Goal: Ask a question

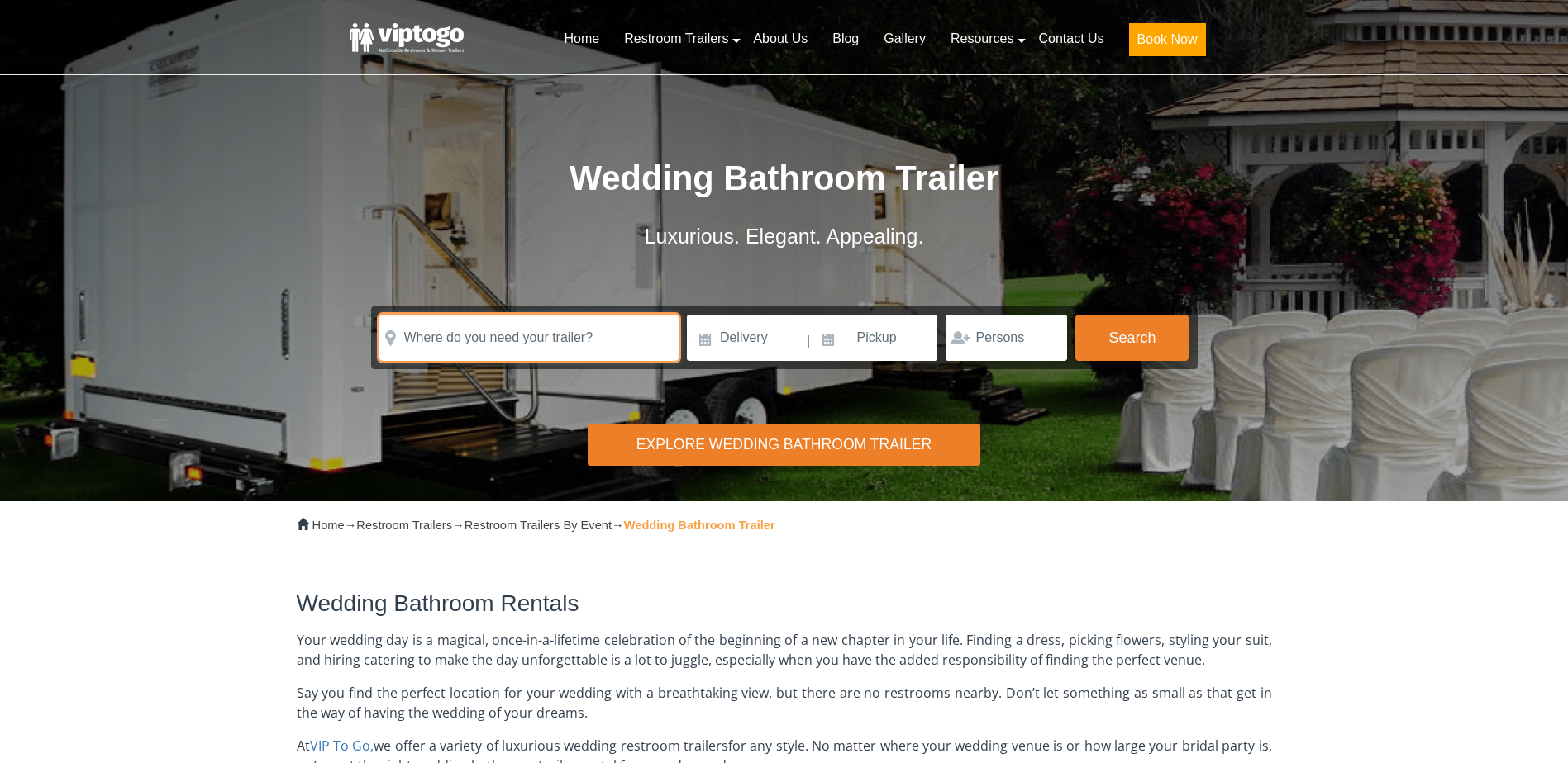
click at [564, 330] on input "text" at bounding box center [529, 337] width 299 height 46
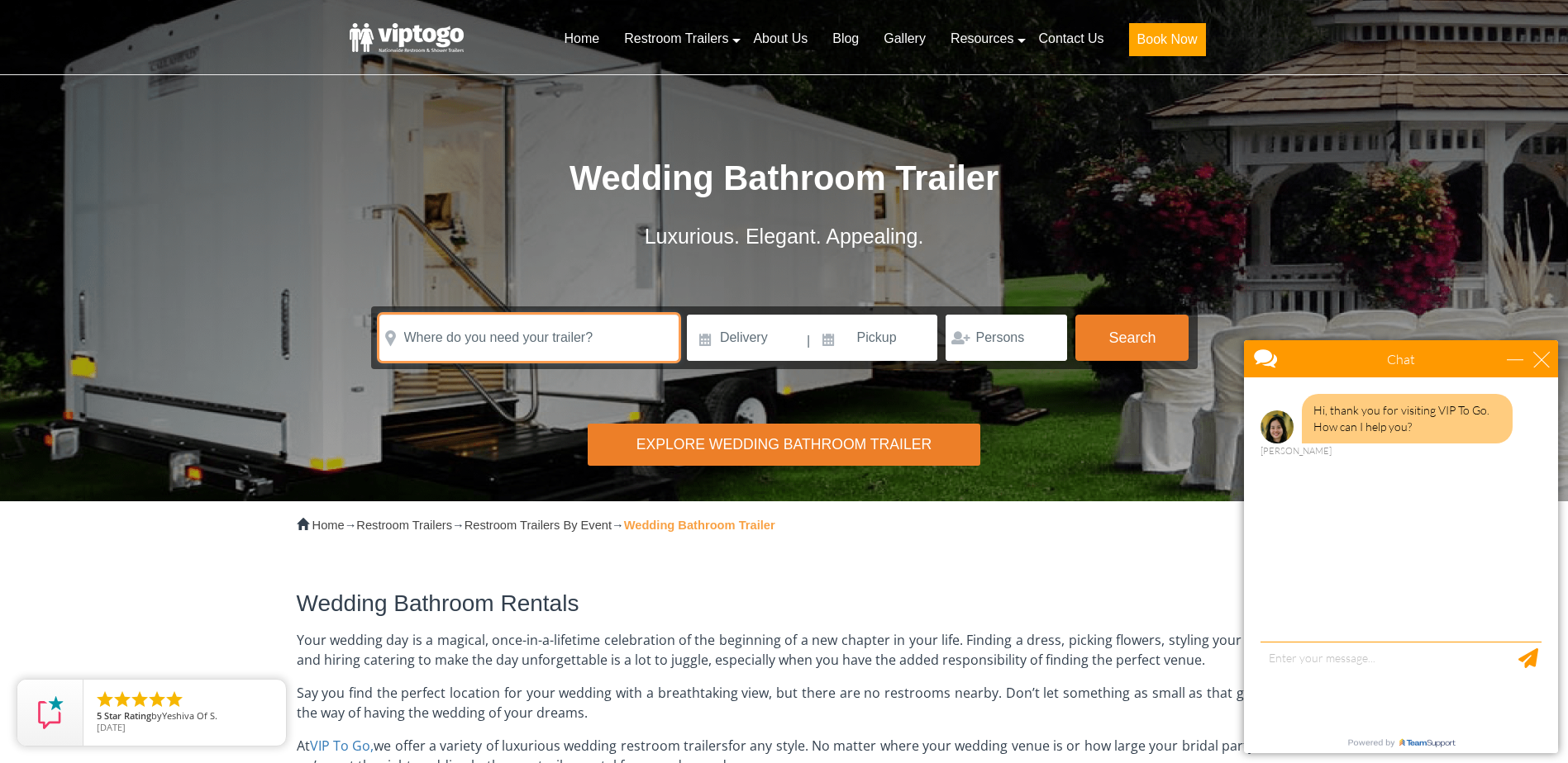
click at [566, 344] on input "text" at bounding box center [529, 337] width 299 height 46
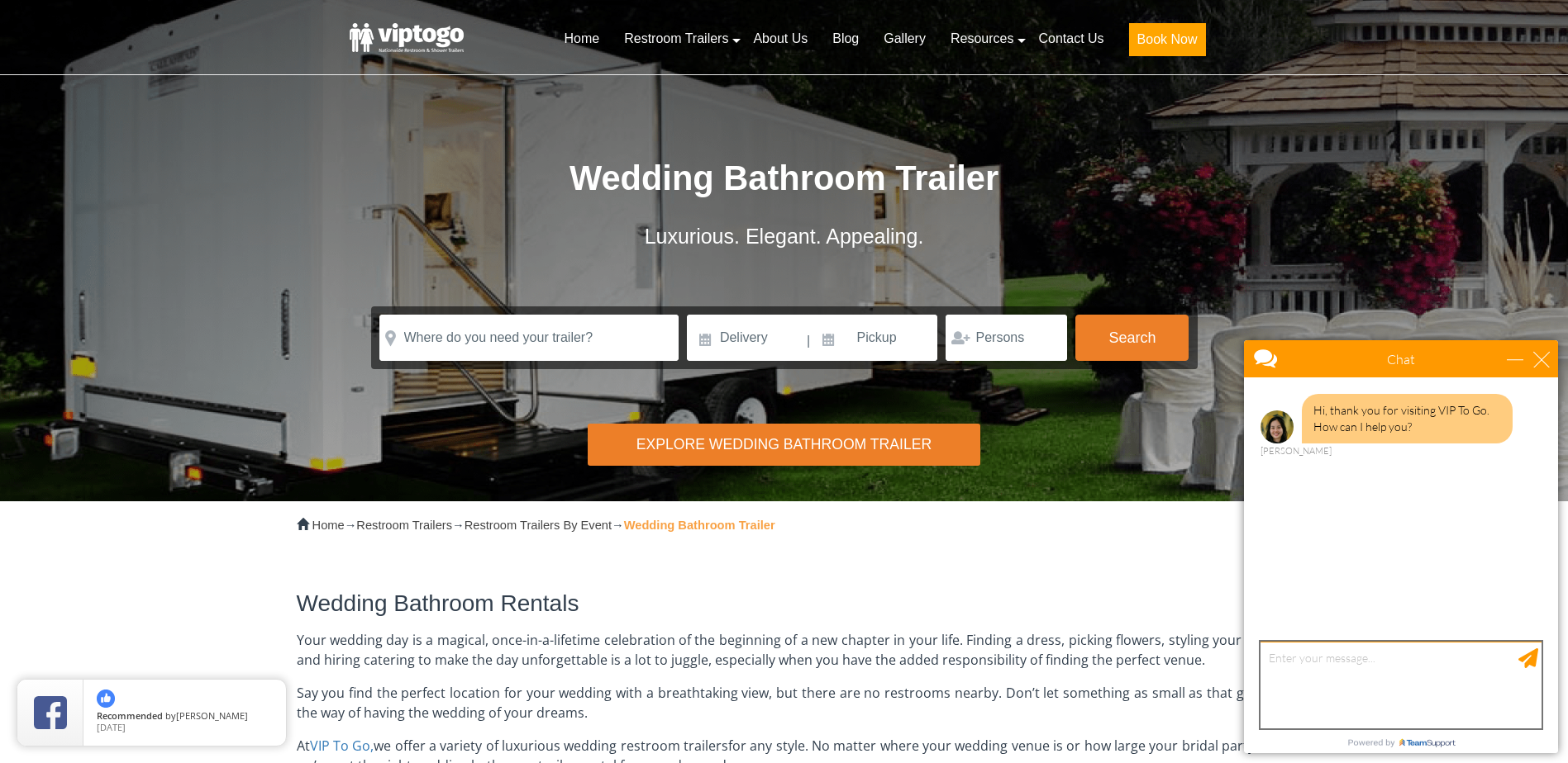
click at [1285, 653] on textarea "type your message" at bounding box center [1401, 685] width 281 height 86
type textarea "I need a bathroom trailer for a wedding on [DATE] in [STREET_ADDRESS]"
click at [1529, 654] on div "Send Message" at bounding box center [1528, 658] width 20 height 20
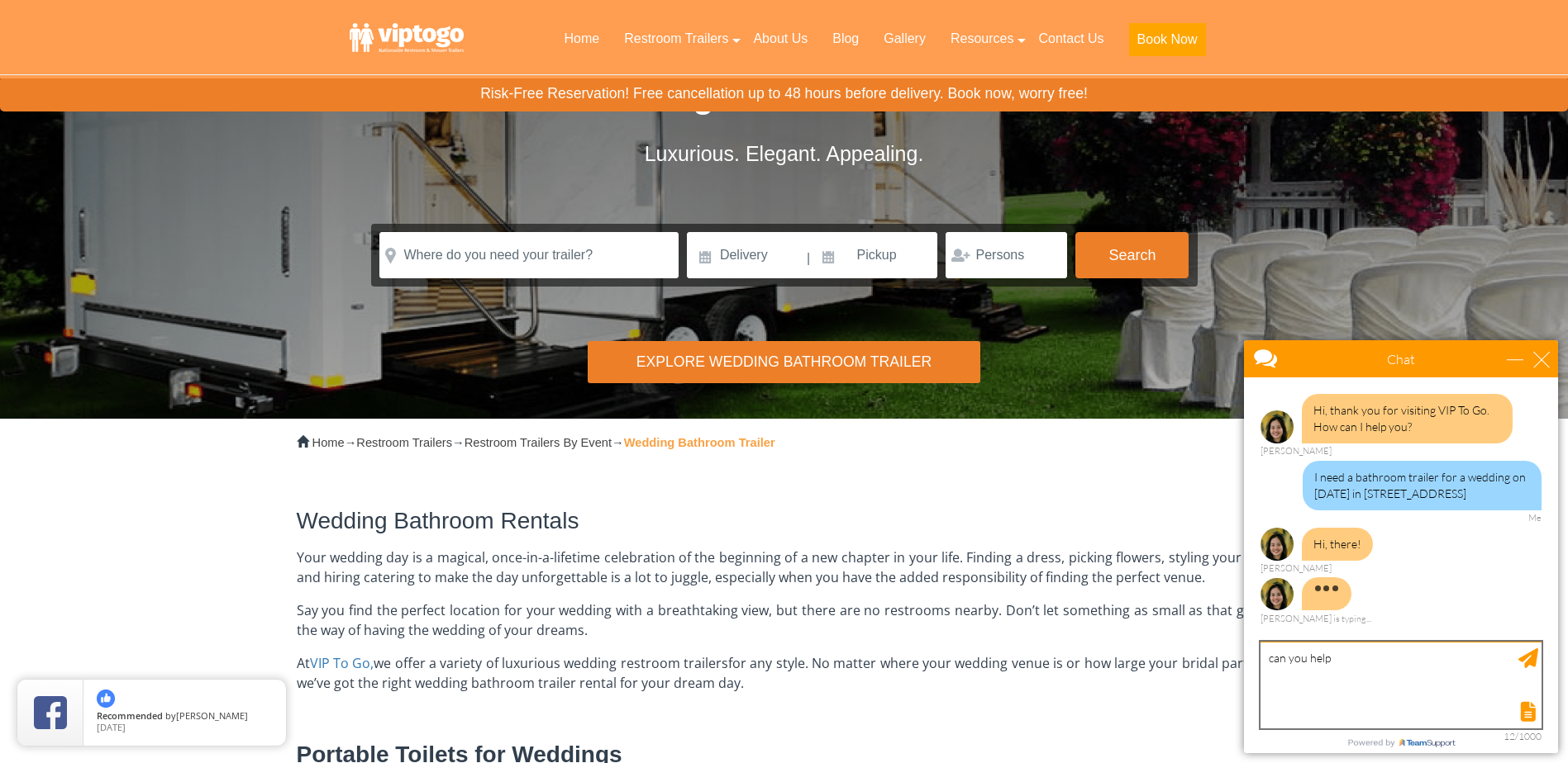
scroll to position [18, 0]
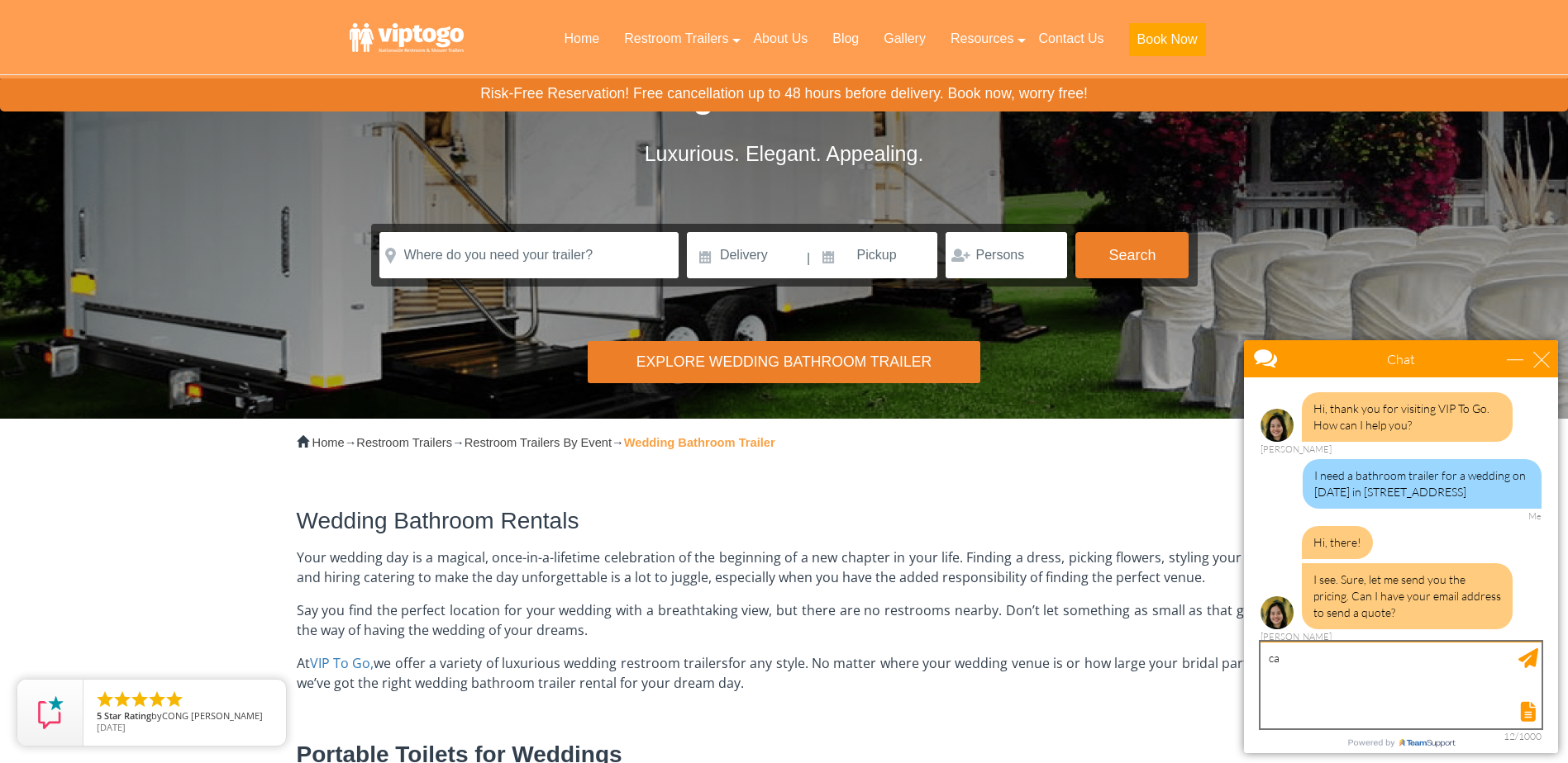
type textarea "c"
type textarea "[EMAIL_ADDRESS][DOMAIN_NAME]"
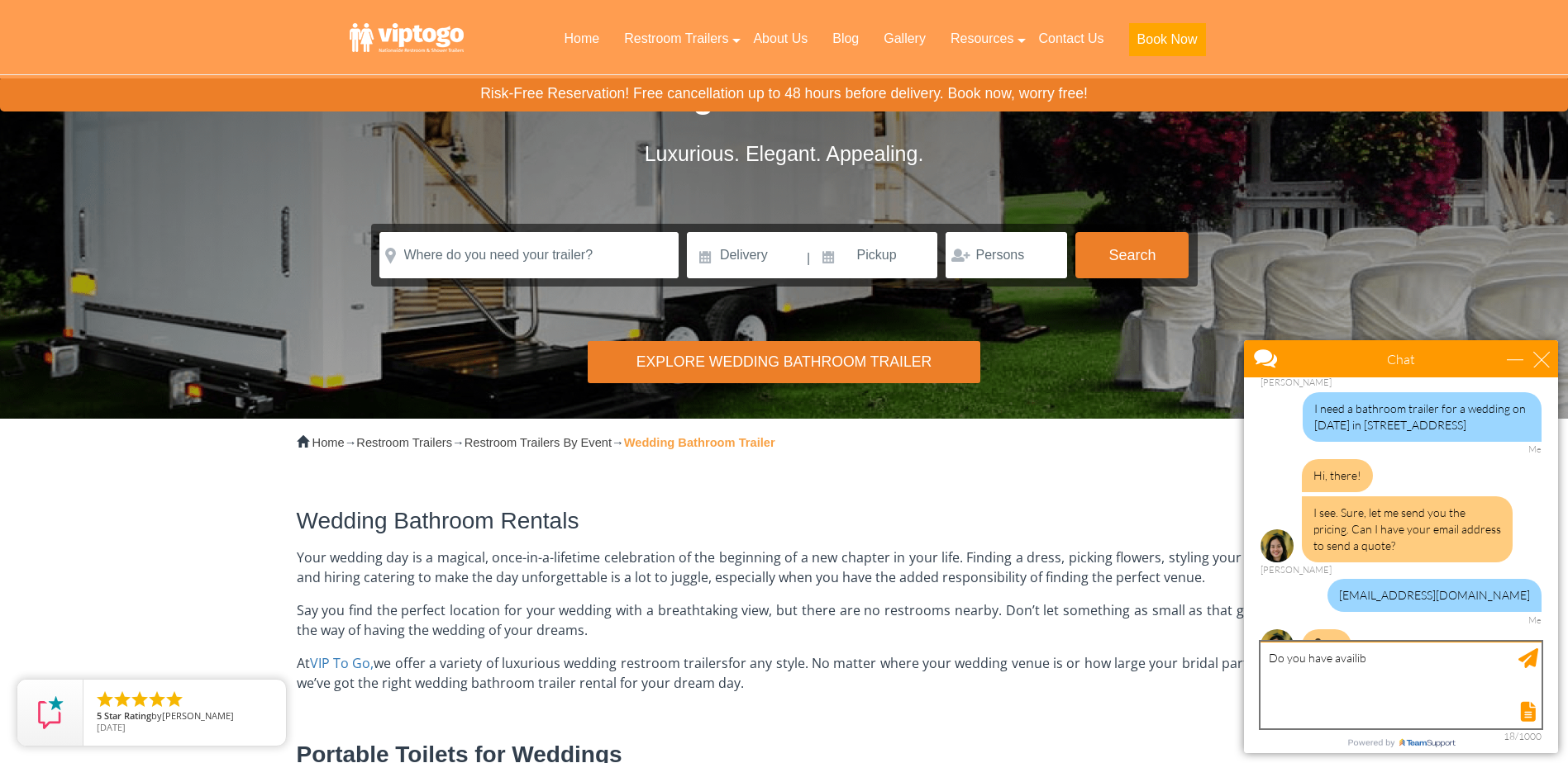
scroll to position [119, 0]
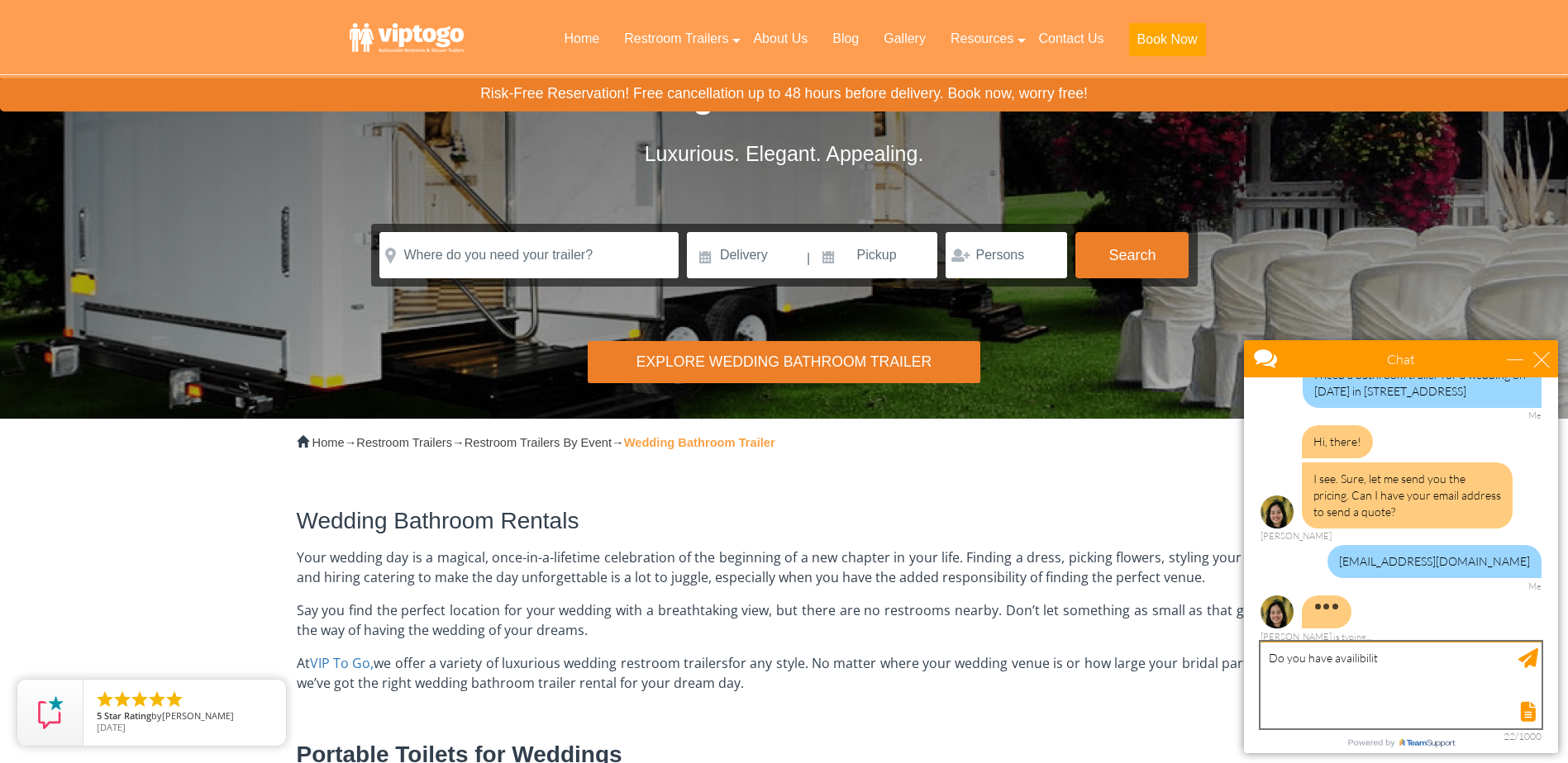
type textarea "Do you have availibility"
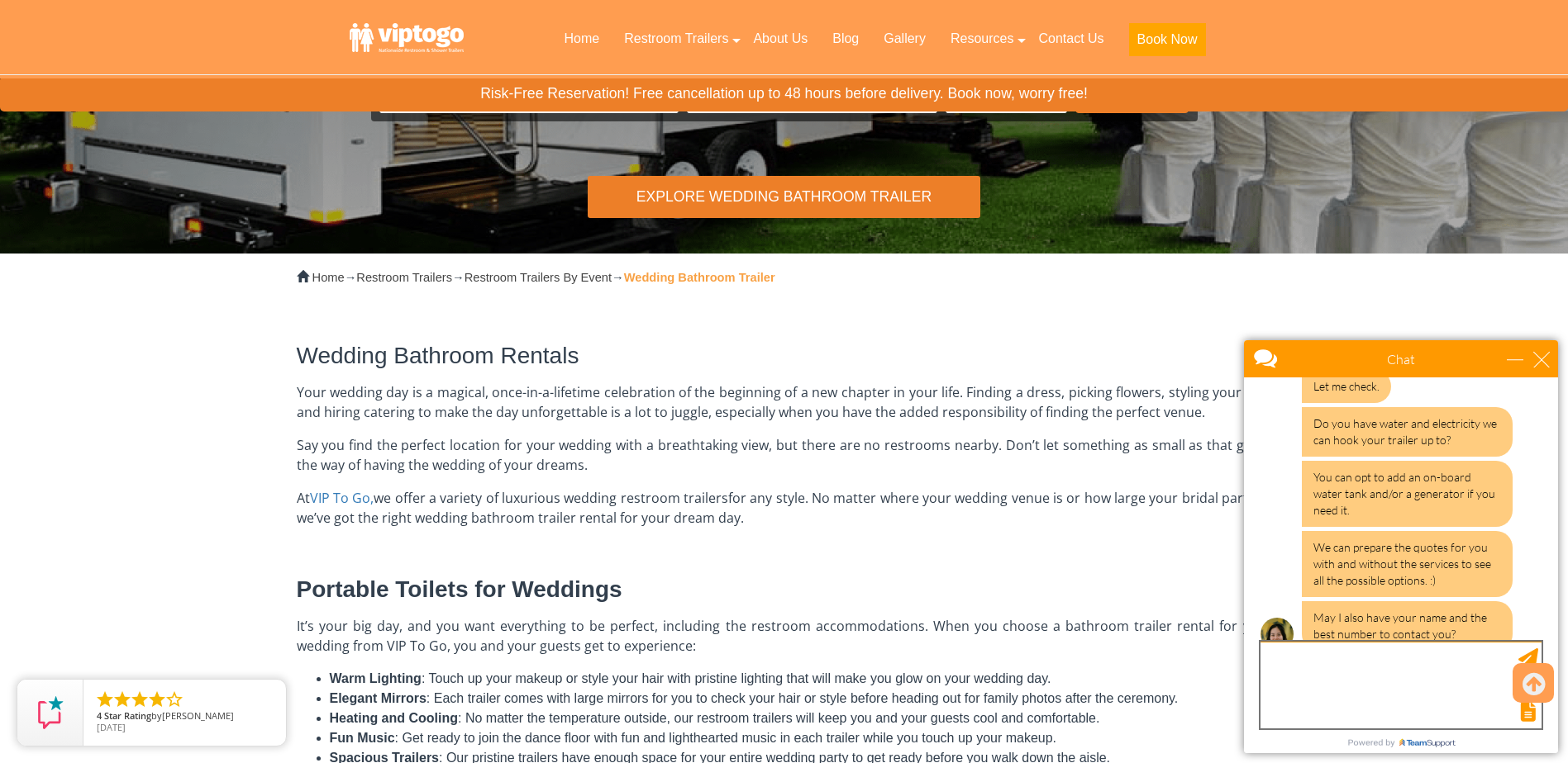
scroll to position [441, 0]
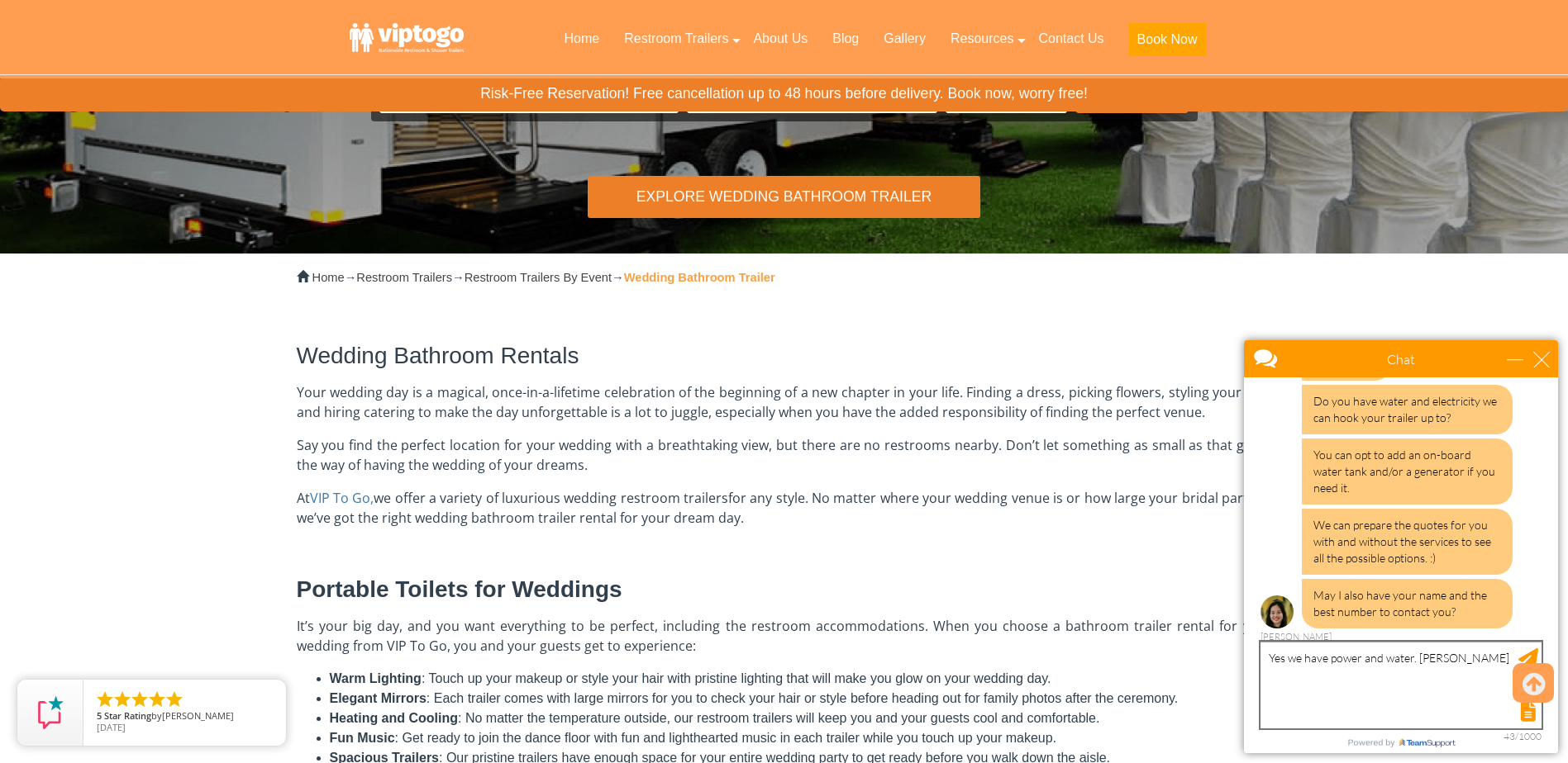
type textarea "Yes we have power and water. [PERSON_NAME]"
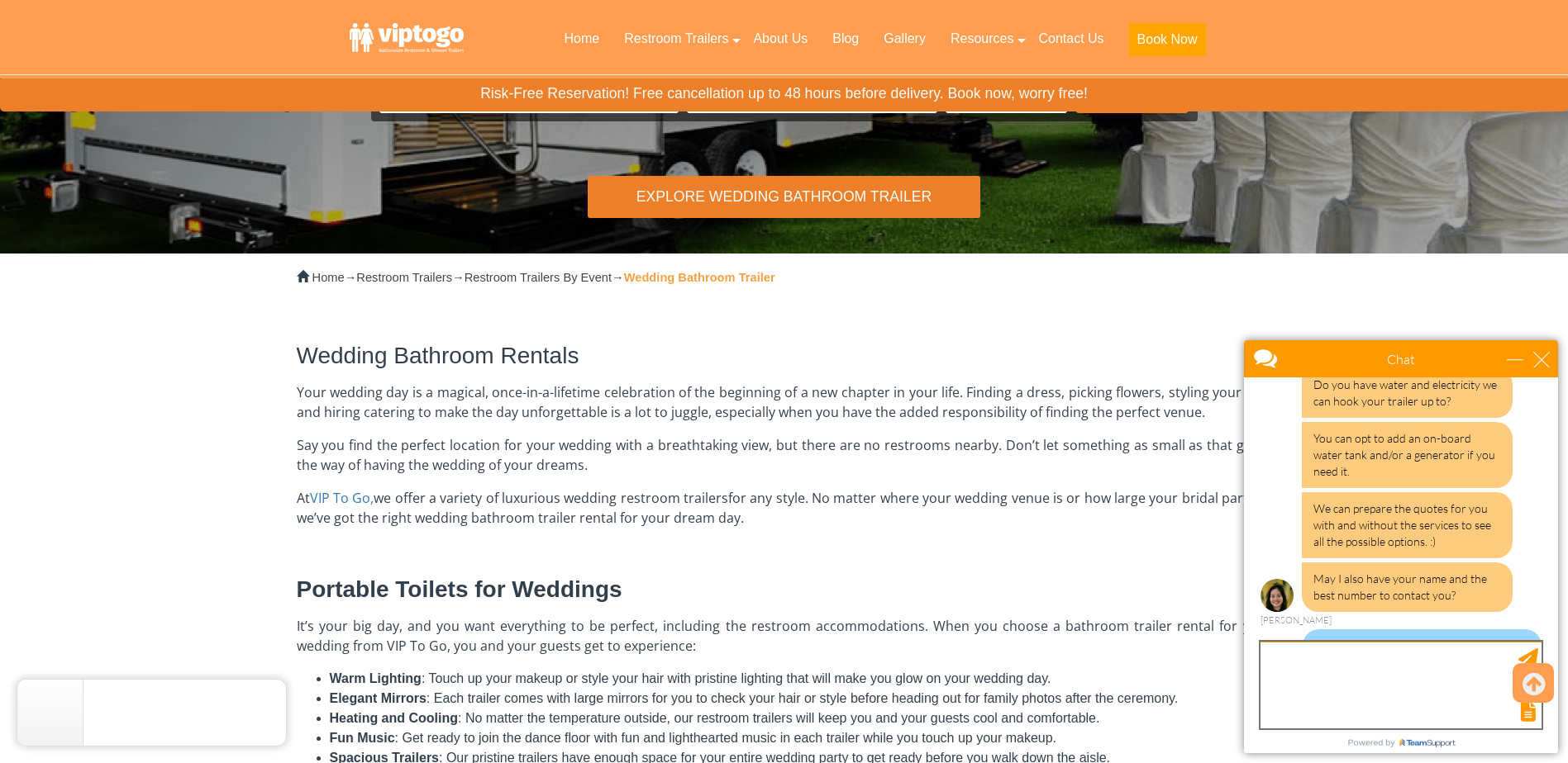
scroll to position [508, 0]
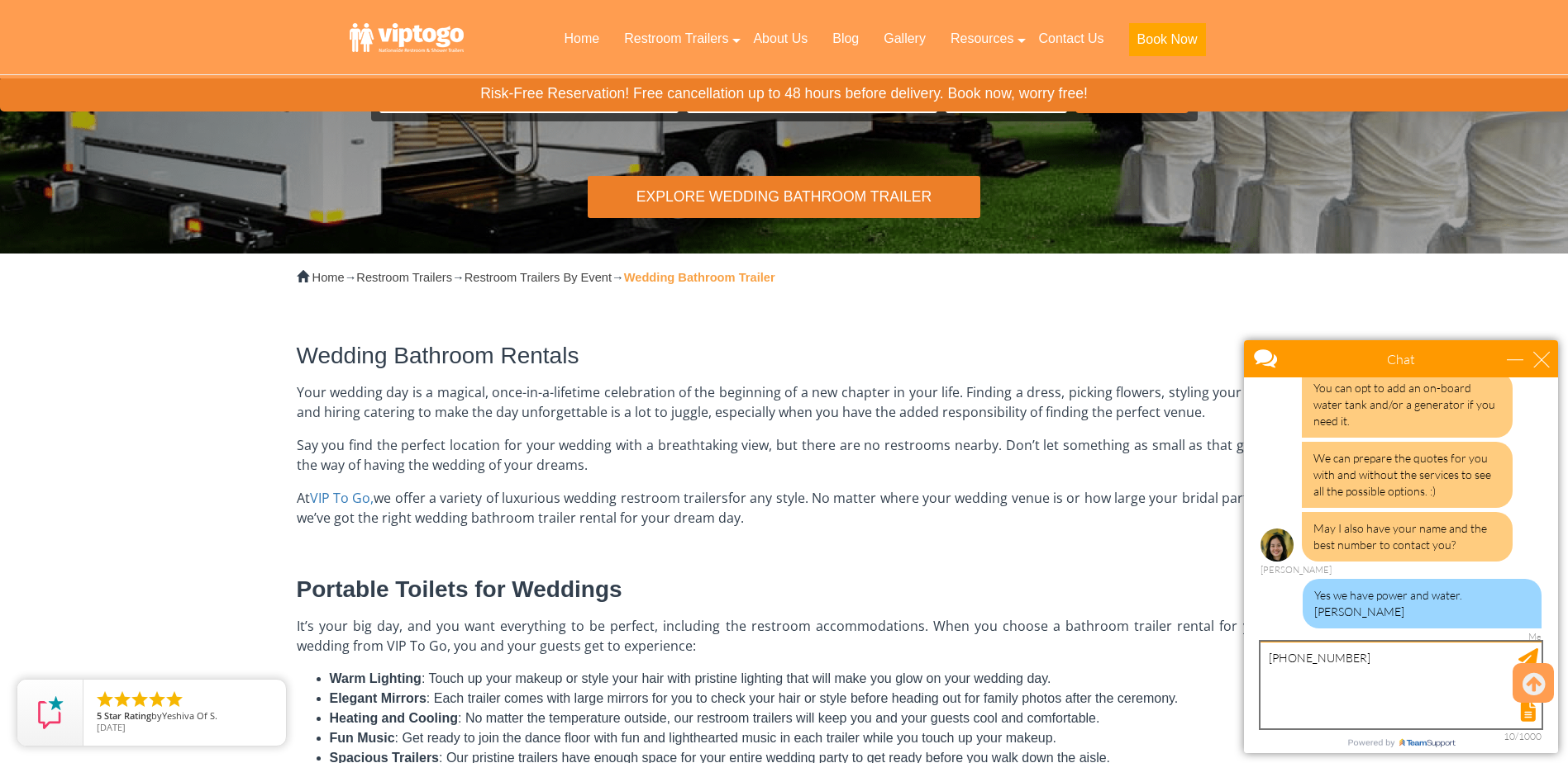
type textarea "[PHONE_NUMBER]"
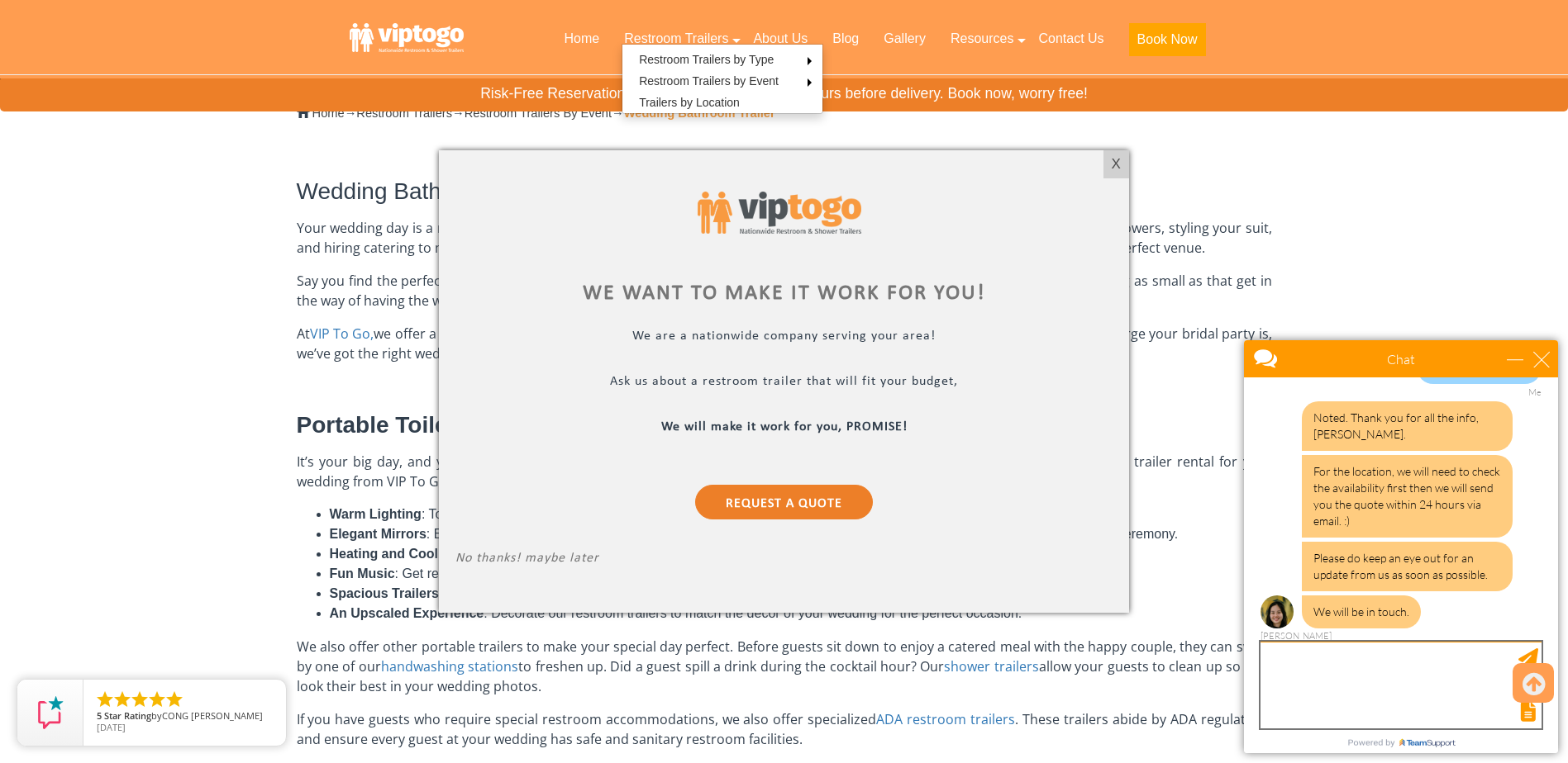
scroll to position [413, 0]
click at [1109, 160] on div "X" at bounding box center [1116, 164] width 25 height 28
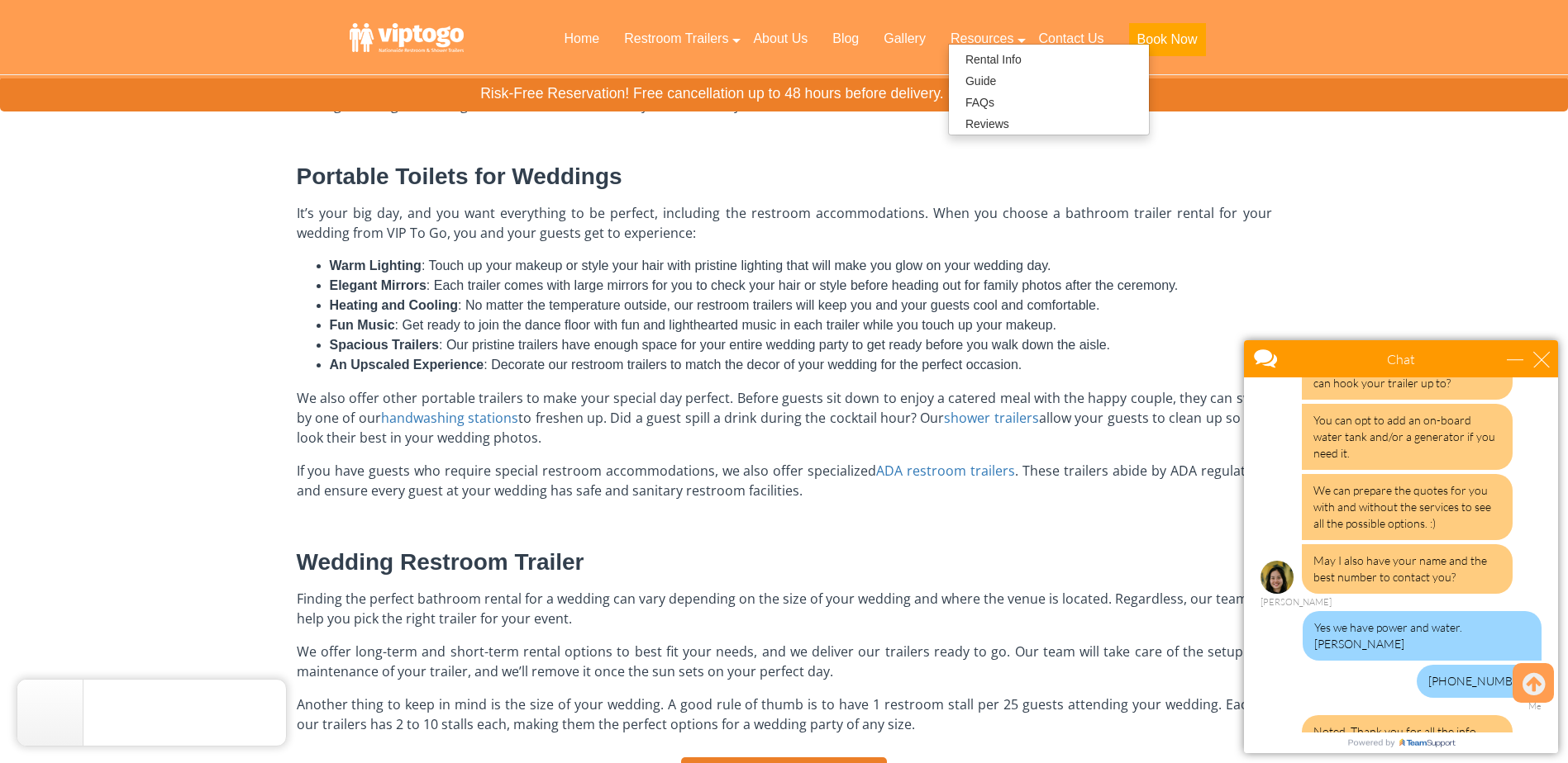
scroll to position [968, 0]
